Goal: Task Accomplishment & Management: Use online tool/utility

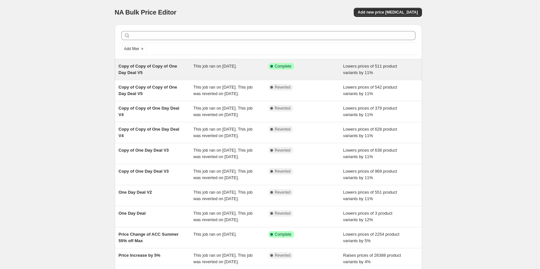
click at [175, 75] on div "Copy of Copy of Copy of One Day Deal V5" at bounding box center [156, 69] width 75 height 13
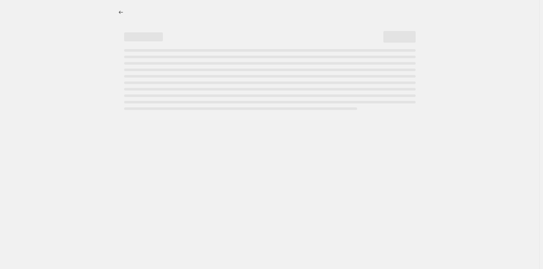
select select "percentage"
select select "pp"
select select "tag"
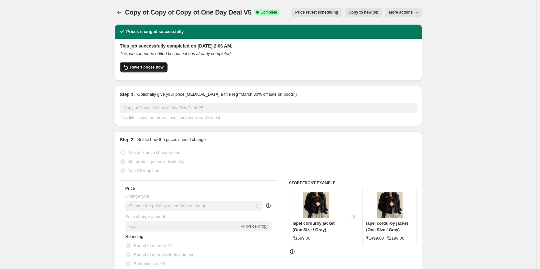
click at [142, 69] on span "Revert prices now" at bounding box center [146, 67] width 33 height 5
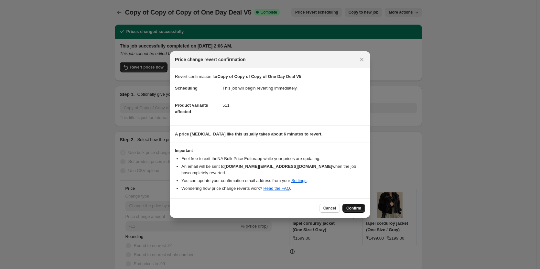
click at [355, 206] on span "Confirm" at bounding box center [353, 208] width 15 height 5
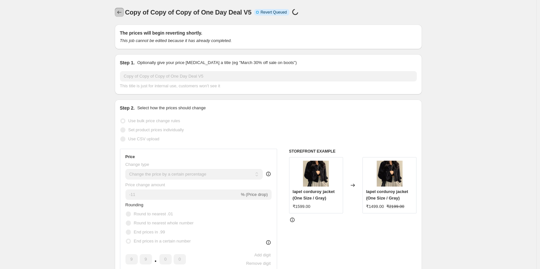
click at [121, 11] on icon "Price change jobs" at bounding box center [119, 12] width 6 height 6
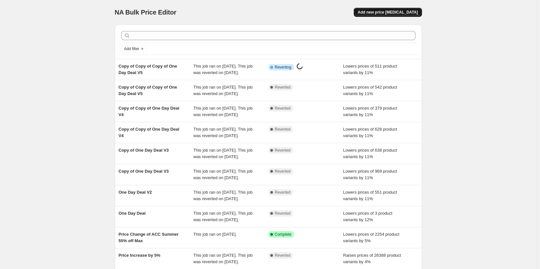
click at [393, 14] on span "Add new price [MEDICAL_DATA]" at bounding box center [387, 12] width 60 height 5
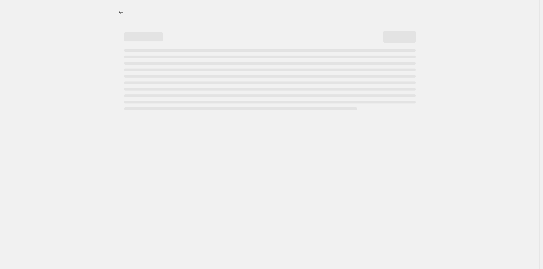
select select "percentage"
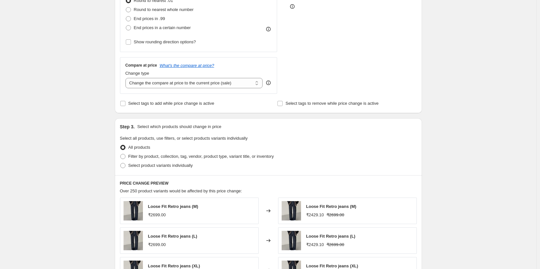
scroll to position [22, 0]
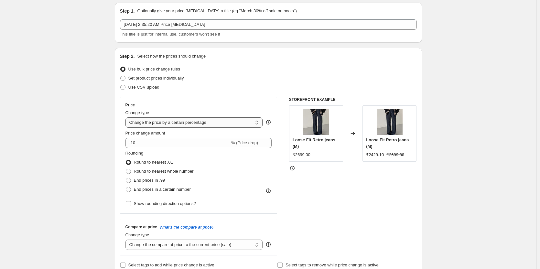
click at [208, 123] on select "Change the price to a certain amount Change the price by a certain amount Chang…" at bounding box center [193, 122] width 137 height 10
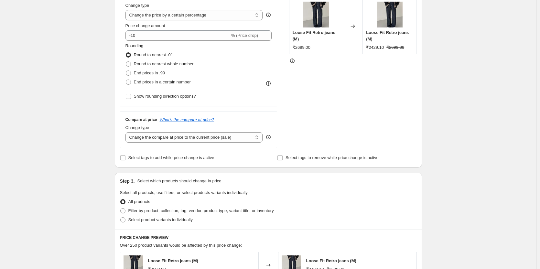
scroll to position [0, 0]
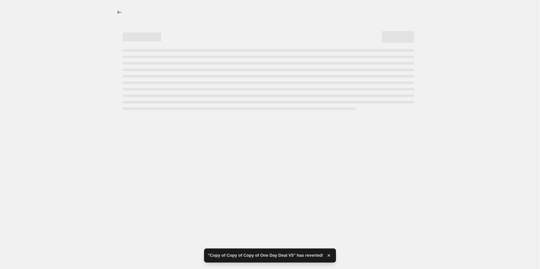
select select "percentage"
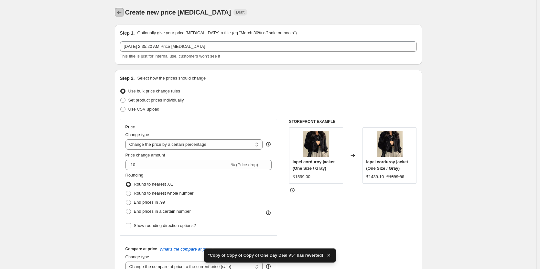
click at [121, 12] on icon "Price change jobs" at bounding box center [119, 12] width 6 height 6
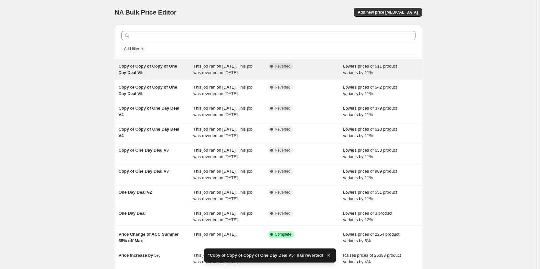
click at [179, 75] on div "Copy of Copy of Copy of One Day Deal V5" at bounding box center [156, 69] width 75 height 13
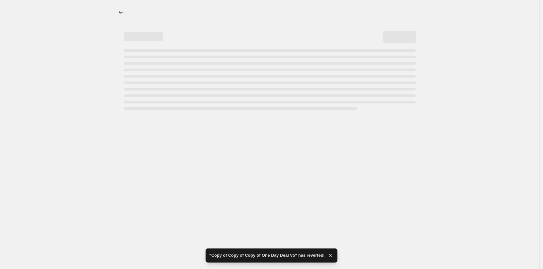
select select "percentage"
select select "pp"
select select "tag"
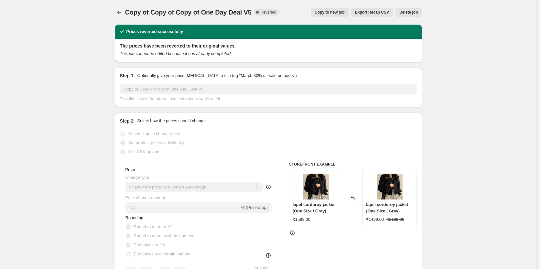
click at [338, 11] on span "Copy to new job" at bounding box center [330, 12] width 30 height 5
select select "percentage"
select select "pp"
select select "tag"
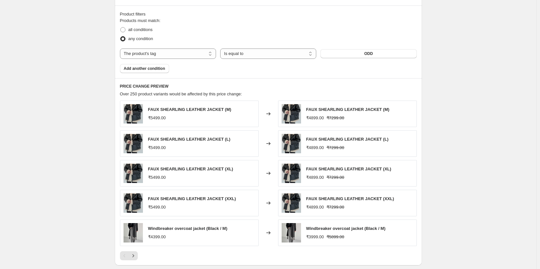
scroll to position [614, 0]
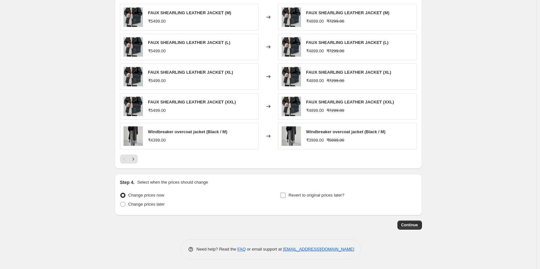
click at [284, 196] on input "Revert to original prices later?" at bounding box center [282, 195] width 5 height 5
checkbox input "true"
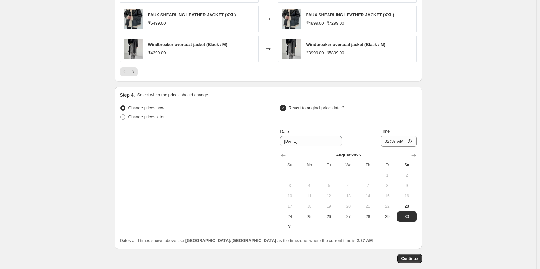
scroll to position [711, 0]
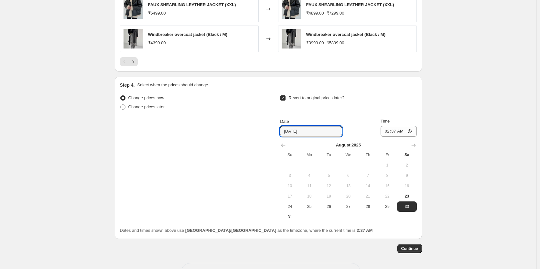
drag, startPoint x: 307, startPoint y: 131, endPoint x: 280, endPoint y: 131, distance: 26.8
click at [280, 131] on div "Change prices now Change prices later Revert to original prices later? Date [DA…" at bounding box center [268, 157] width 297 height 129
click at [291, 132] on input "[DATE]" at bounding box center [311, 131] width 62 height 10
click at [292, 132] on input "[DATE]" at bounding box center [311, 131] width 62 height 10
click at [294, 132] on input "[DATE]" at bounding box center [311, 131] width 62 height 10
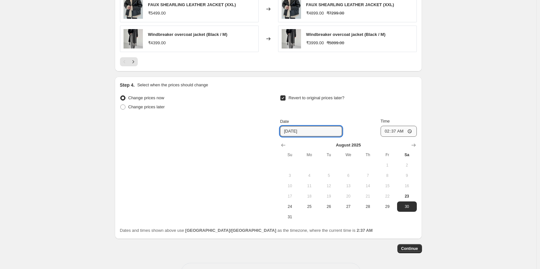
type input "[DATE]"
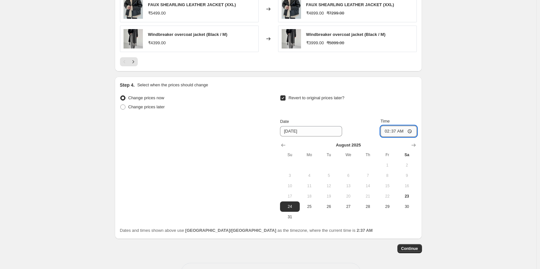
click at [394, 133] on input "02:37" at bounding box center [398, 131] width 36 height 11
type input "02:00"
click at [390, 131] on input "02:00" at bounding box center [398, 131] width 36 height 11
type input "01:00"
click at [415, 249] on span "Continue" at bounding box center [409, 248] width 17 height 5
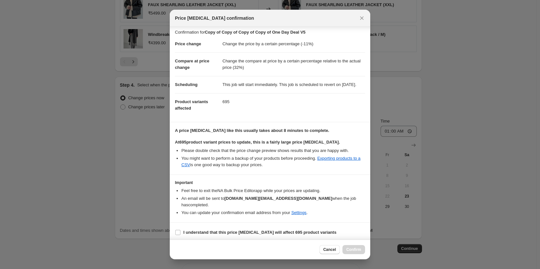
scroll to position [5, 0]
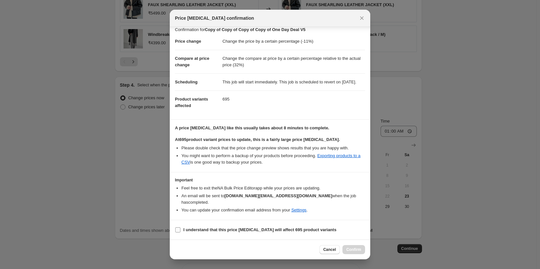
click at [178, 229] on input "I understand that this price [MEDICAL_DATA] will affect 695 product variants" at bounding box center [177, 229] width 5 height 5
checkbox input "true"
click at [350, 249] on span "Confirm" at bounding box center [353, 249] width 15 height 5
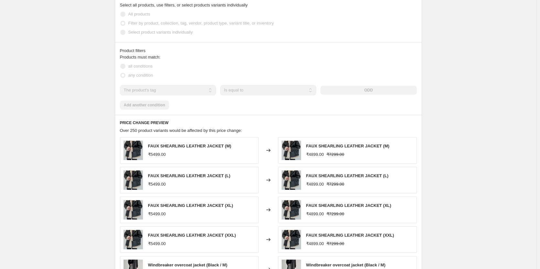
scroll to position [534, 0]
